Goal: Task Accomplishment & Management: Manage account settings

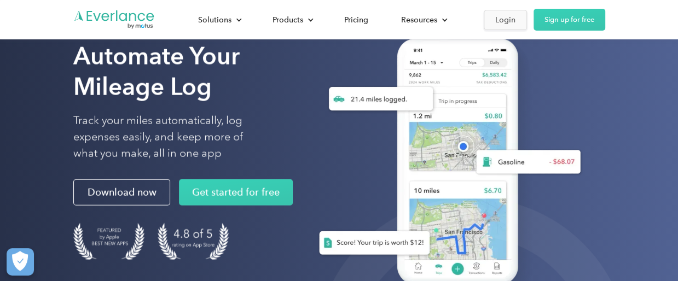
click at [498, 21] on div "Login" at bounding box center [505, 20] width 20 height 14
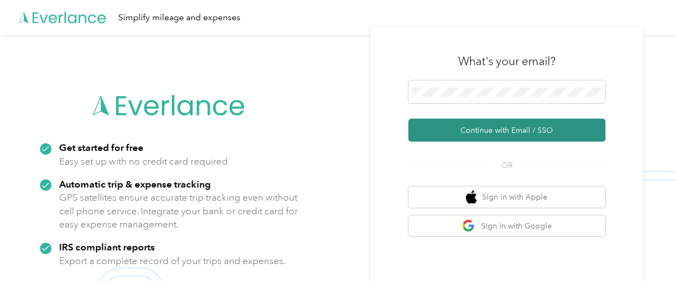
click at [439, 130] on button "Continue with Email / SSO" at bounding box center [506, 130] width 197 height 23
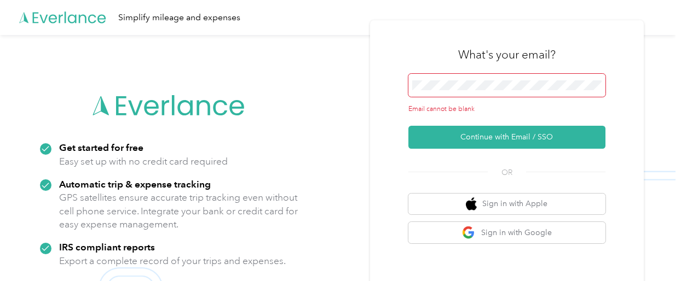
click at [449, 96] on span at bounding box center [506, 85] width 197 height 23
click at [450, 91] on span at bounding box center [506, 85] width 197 height 23
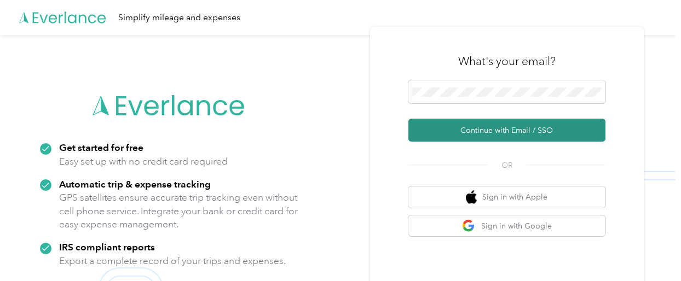
click at [506, 135] on button "Continue with Email / SSO" at bounding box center [506, 130] width 197 height 23
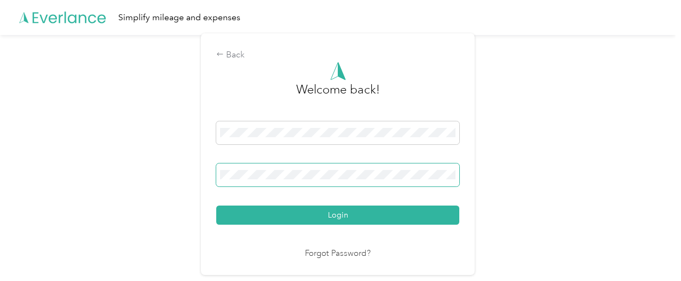
click at [313, 181] on span at bounding box center [337, 175] width 243 height 23
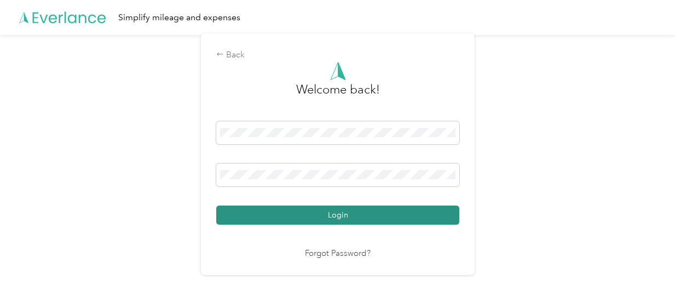
click at [322, 209] on button "Login" at bounding box center [337, 215] width 243 height 19
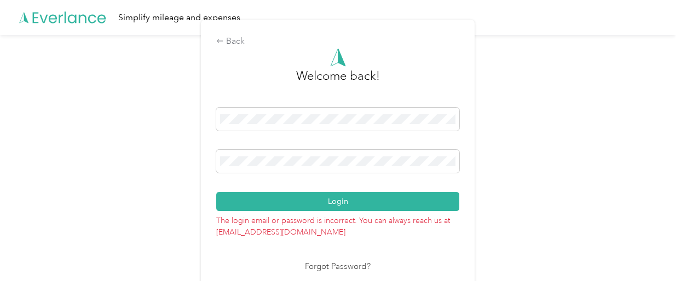
scroll to position [7, 0]
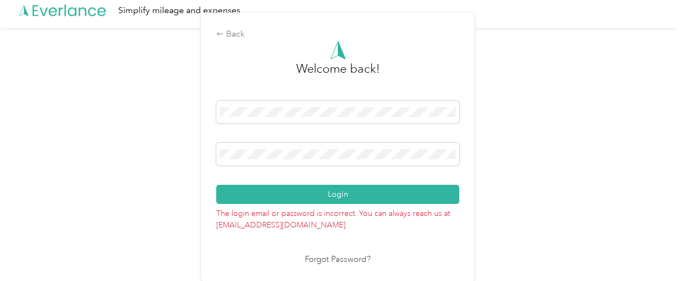
click at [302, 224] on p "The login email or password is incorrect. You can always reach us at support@ev…" at bounding box center [337, 217] width 243 height 27
drag, startPoint x: 218, startPoint y: 224, endPoint x: 302, endPoint y: 231, distance: 84.0
click at [302, 231] on div "Back Welcome back! Login The login email or password is incorrect. You can alwa…" at bounding box center [338, 147] width 274 height 269
copy body "support@everlance.com Forgot Password?"
